Goal: Task Accomplishment & Management: Manage account settings

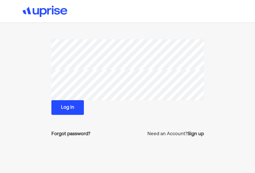
click at [74, 111] on button "Log in" at bounding box center [67, 107] width 32 height 15
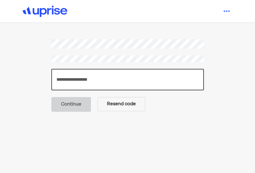
click at [82, 78] on input "number" at bounding box center [127, 79] width 152 height 21
click at [69, 83] on input "number" at bounding box center [127, 79] width 152 height 21
click at [84, 77] on input "number" at bounding box center [127, 79] width 152 height 21
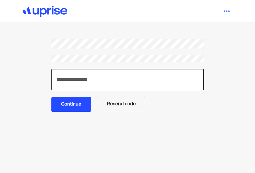
type input "******"
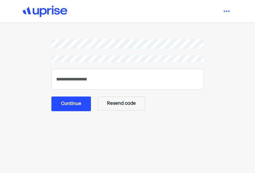
click at [78, 106] on button "Continue" at bounding box center [70, 103] width 39 height 15
